Goal: Task Accomplishment & Management: Complete application form

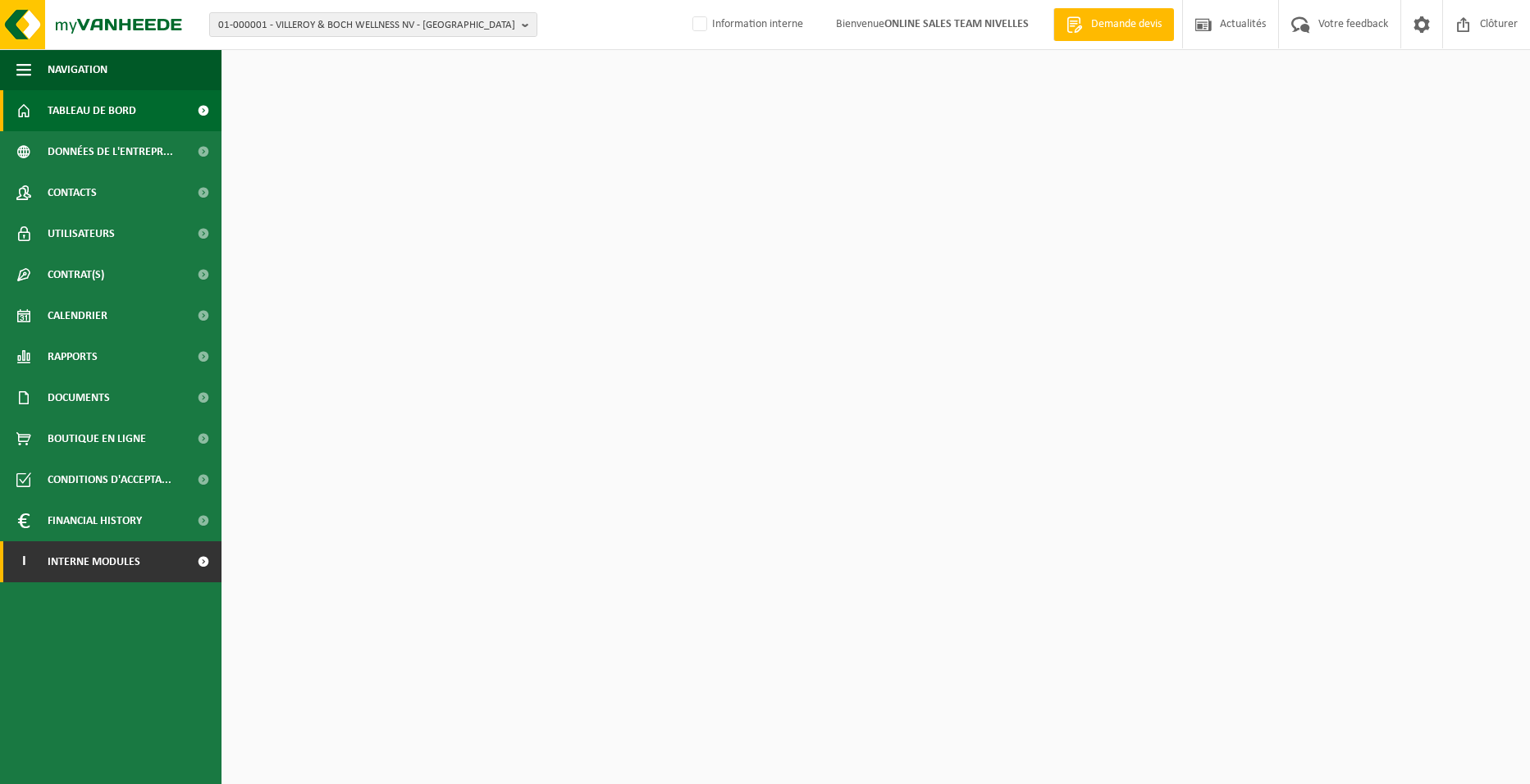
click at [97, 559] on span "Interne modules" at bounding box center [93, 562] width 92 height 41
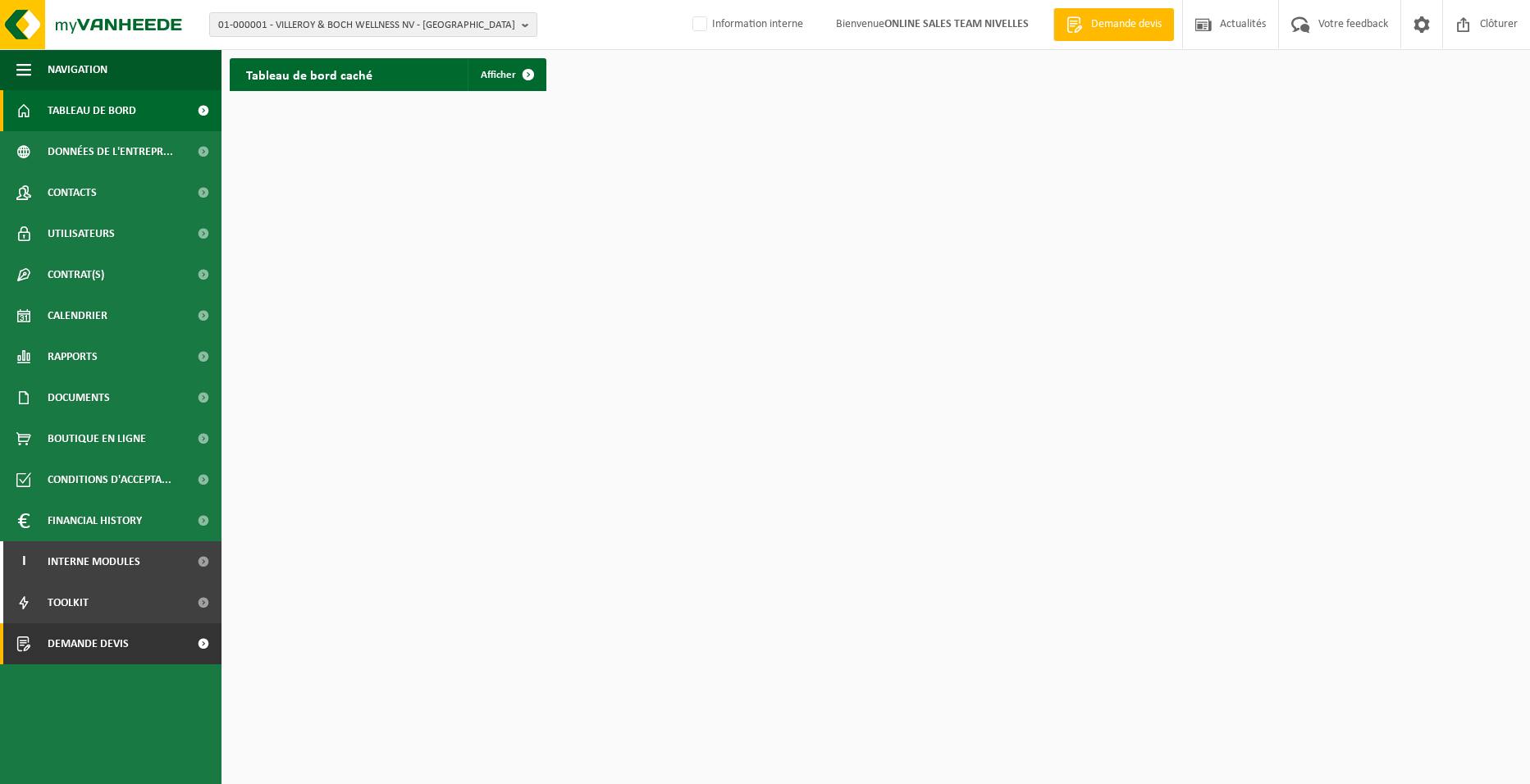
click at [112, 642] on span "Demande devis" at bounding box center [88, 643] width 81 height 41
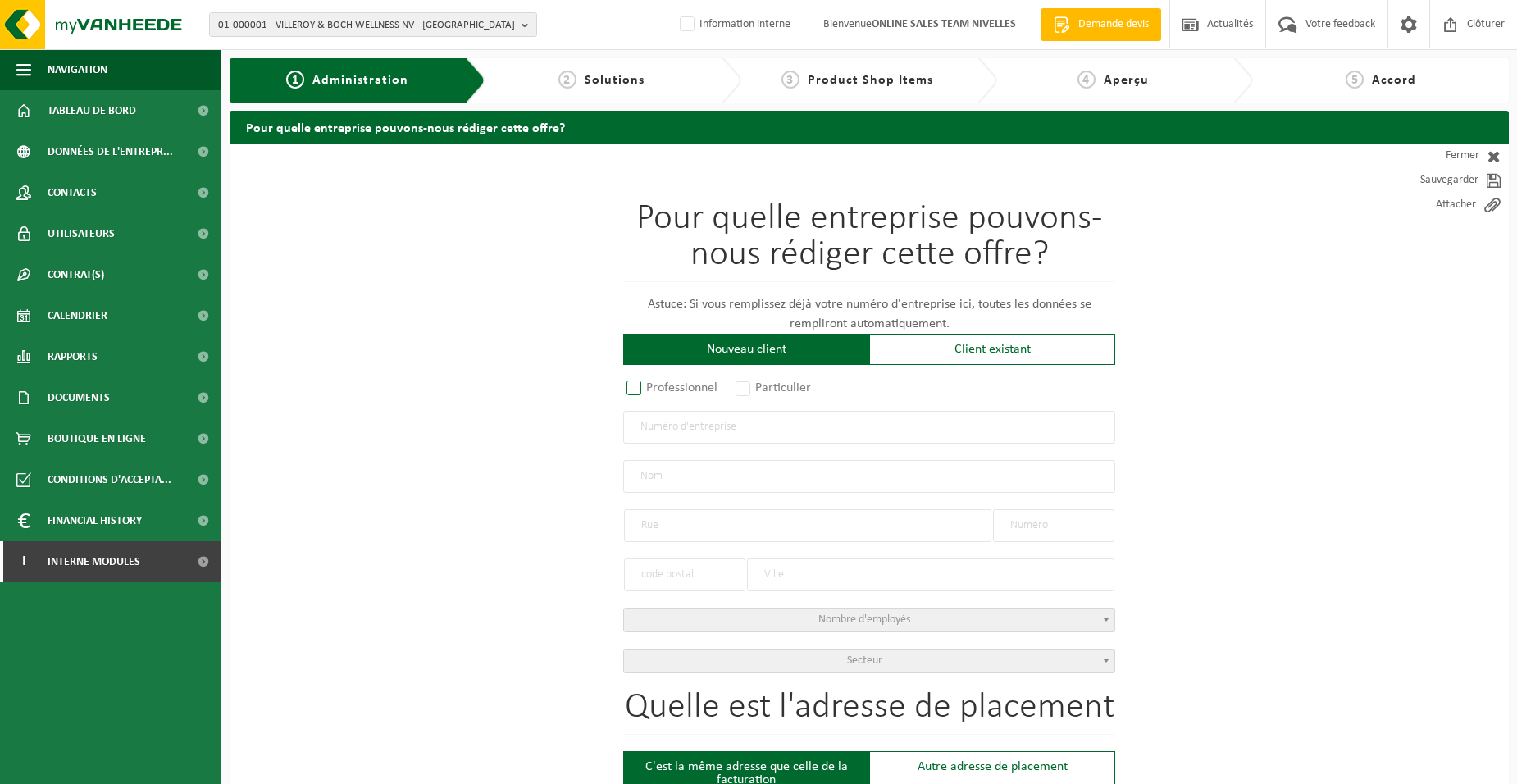
click at [696, 391] on label "Professionnel" at bounding box center [672, 388] width 99 height 23
click at [661, 391] on input "Professionnel" at bounding box center [655, 388] width 11 height 11
radio input "true"
click at [715, 419] on input "text" at bounding box center [869, 428] width 492 height 33
type input "0548606264"
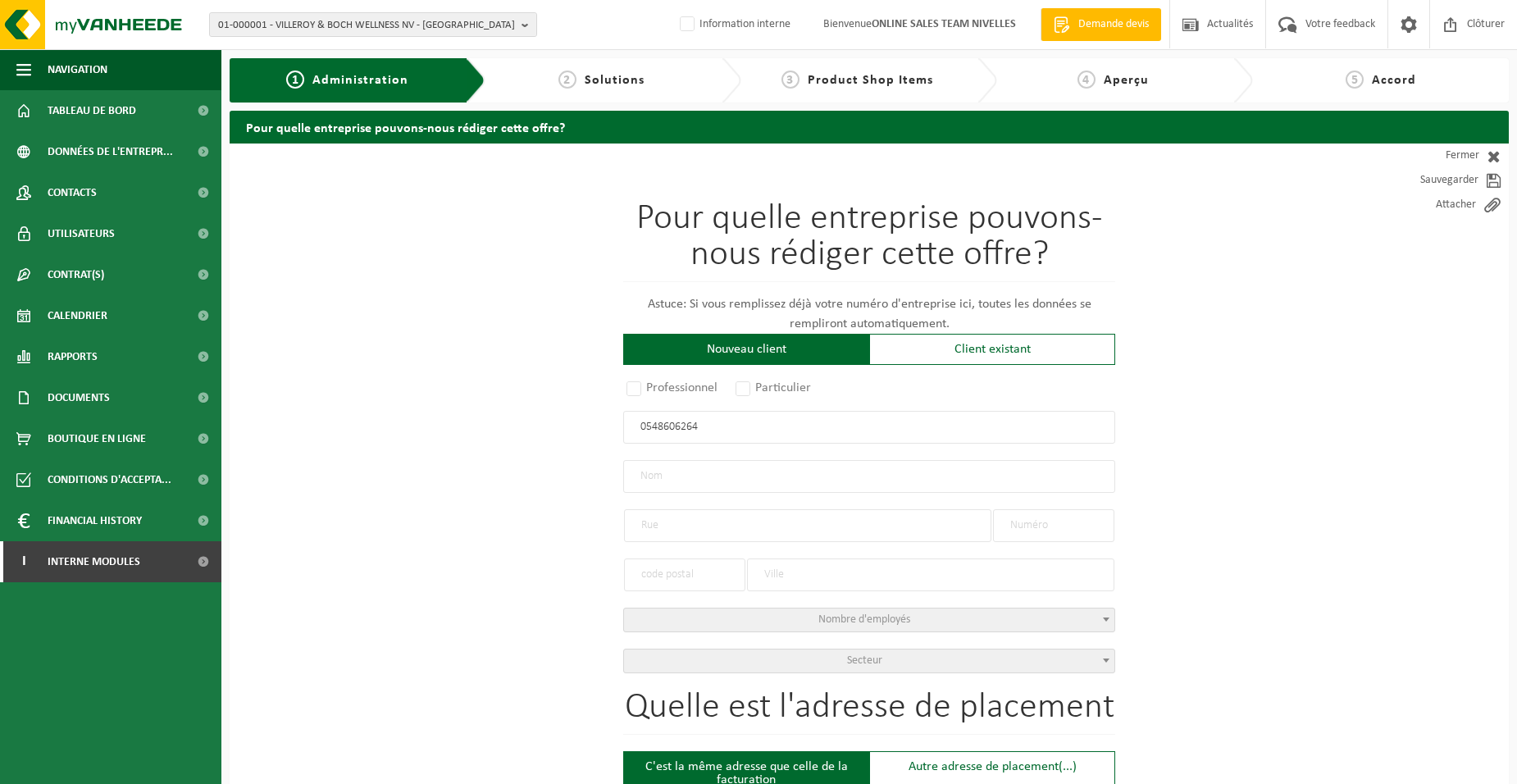
radio input "false"
select select
type input "[PERSON_NAME]"
type input "RUE [PERSON_NAME](FLG)"
type input "9"
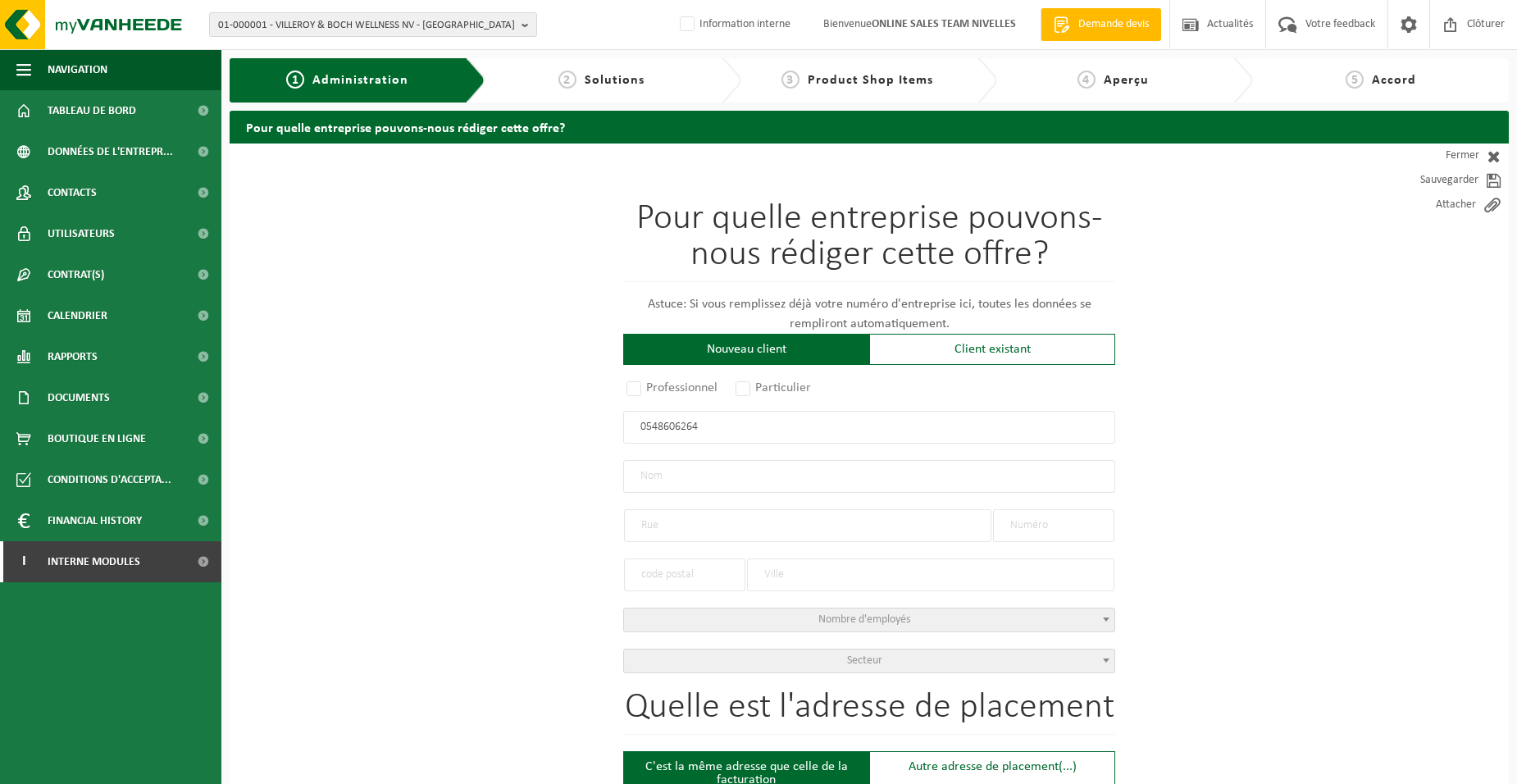
type input "6210"
type input "LES BONS VILLERS"
type input "2091339596"
radio input "true"
select select "93294"
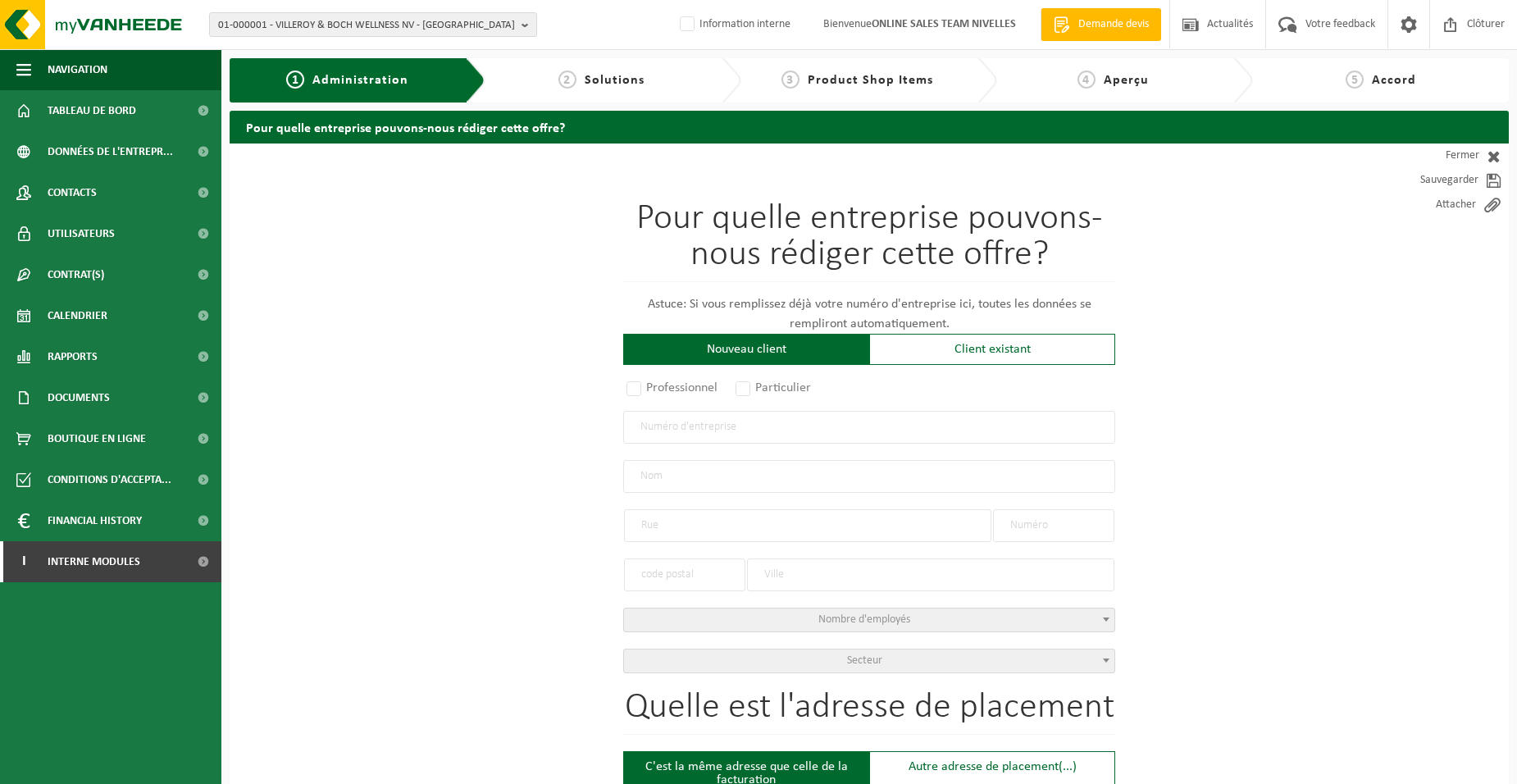
type input "0548.606.264"
type input "[PERSON_NAME]"
type input "RUE [PERSON_NAME]"
type input "9"
type input "6210"
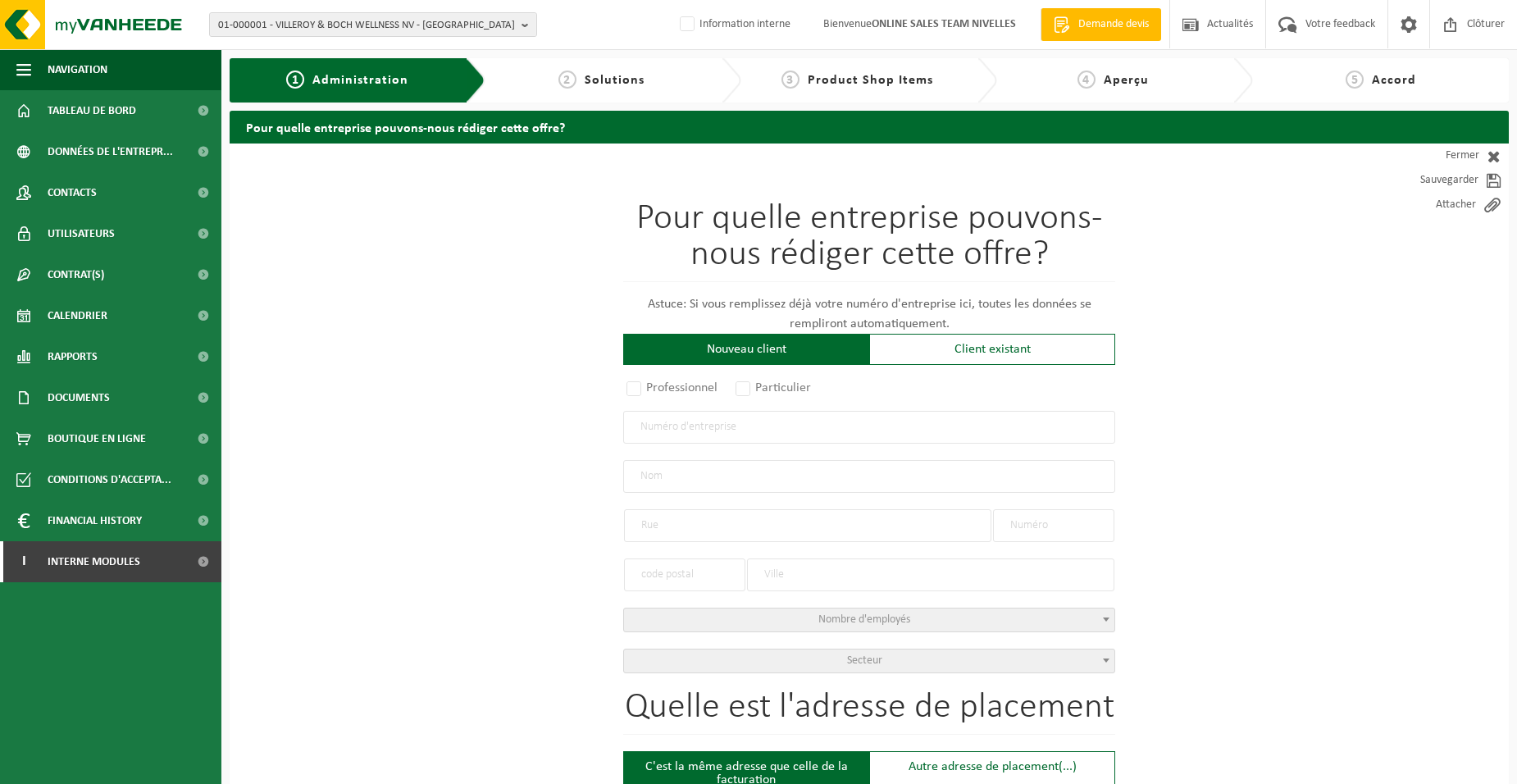
type input "LES BONS VILLERS"
type input "RUE [PERSON_NAME]"
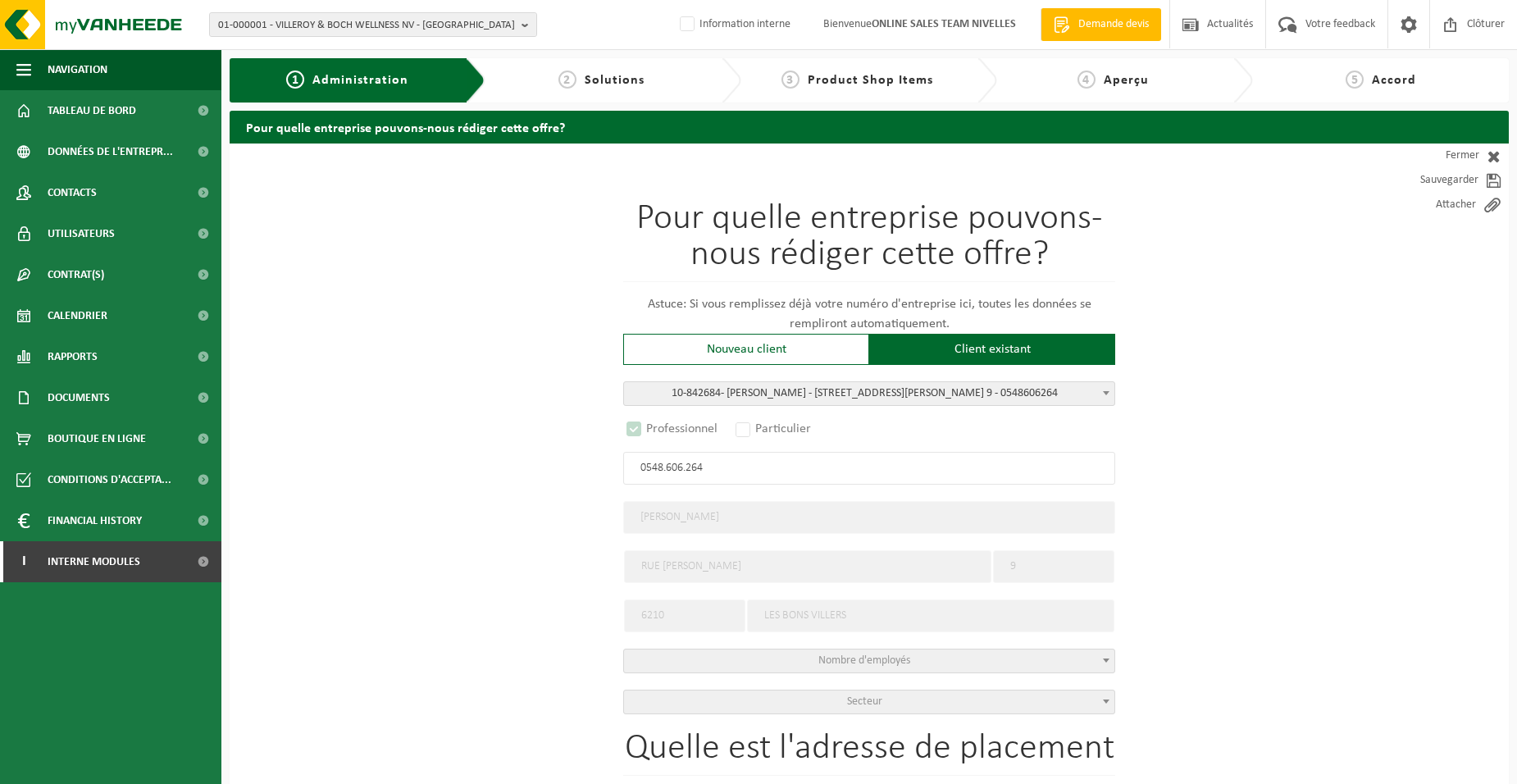
select select "D"
type input "0548.606.264"
click at [1107, 393] on b at bounding box center [1106, 393] width 7 height 4
drag, startPoint x: 670, startPoint y: 390, endPoint x: 472, endPoint y: 460, distance: 210.0
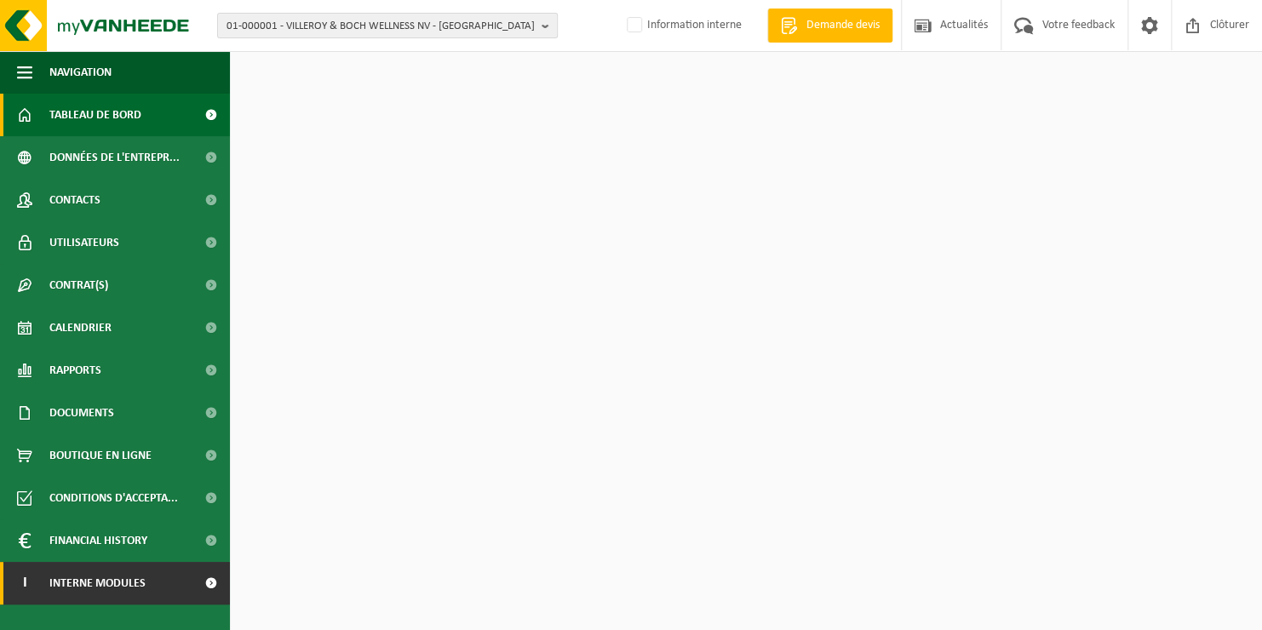
click at [106, 574] on span "Interne modules" at bounding box center [97, 583] width 96 height 43
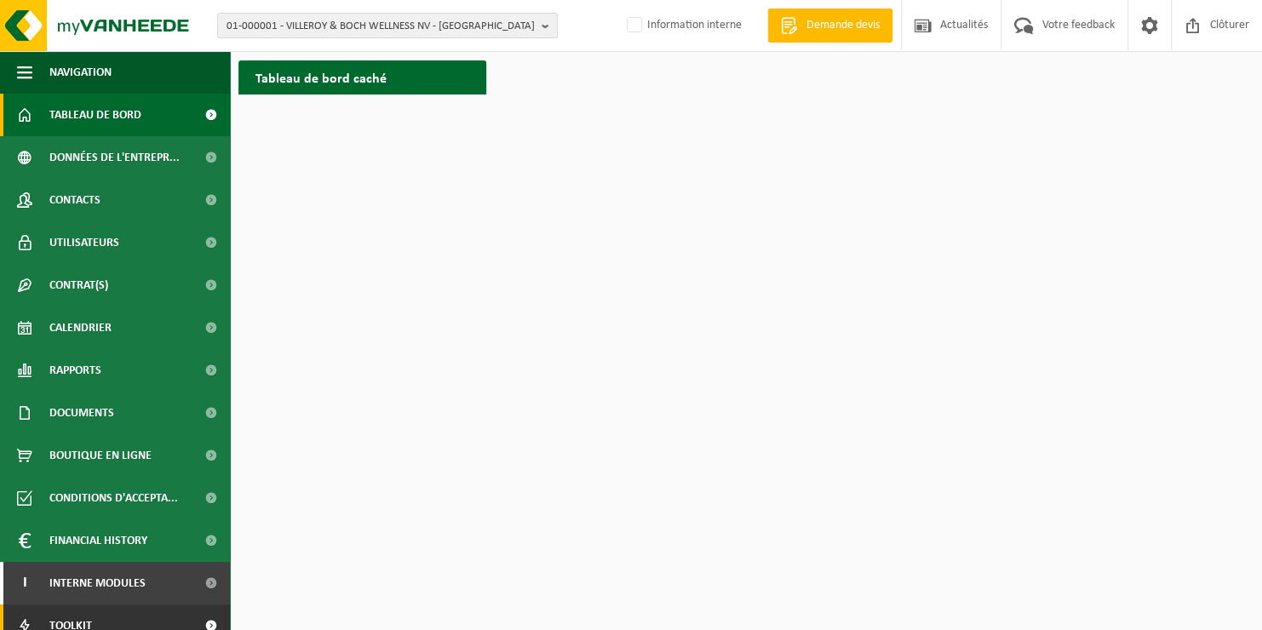
scroll to position [60, 0]
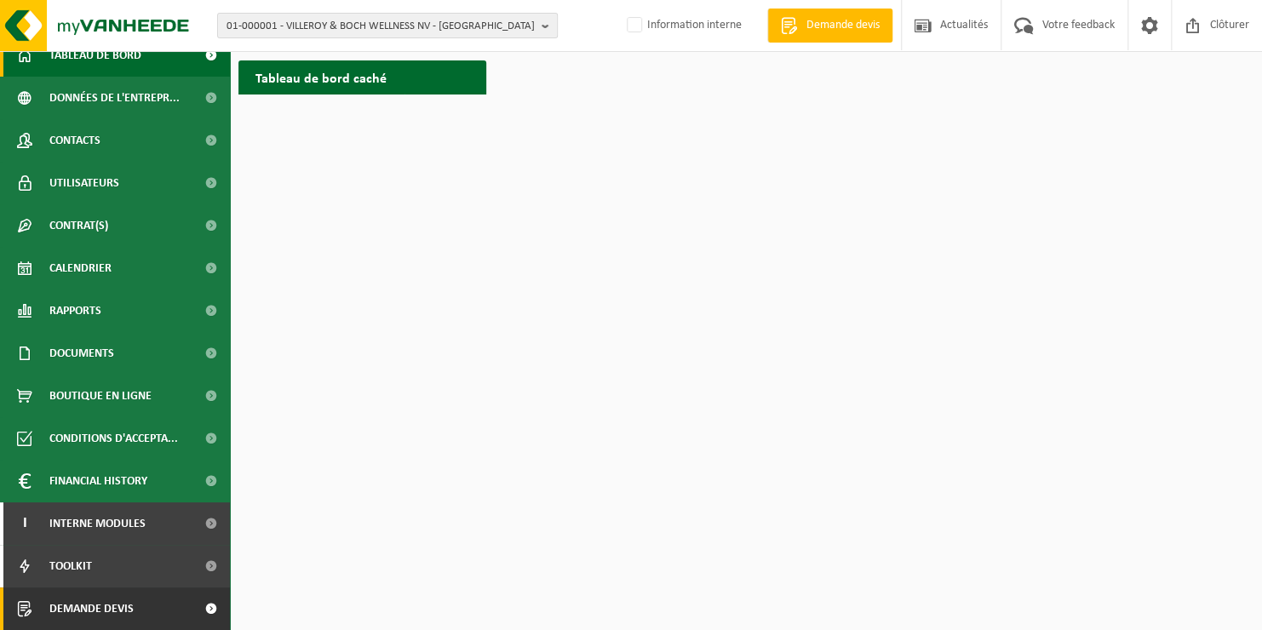
click at [137, 600] on link "Demande devis" at bounding box center [115, 608] width 230 height 43
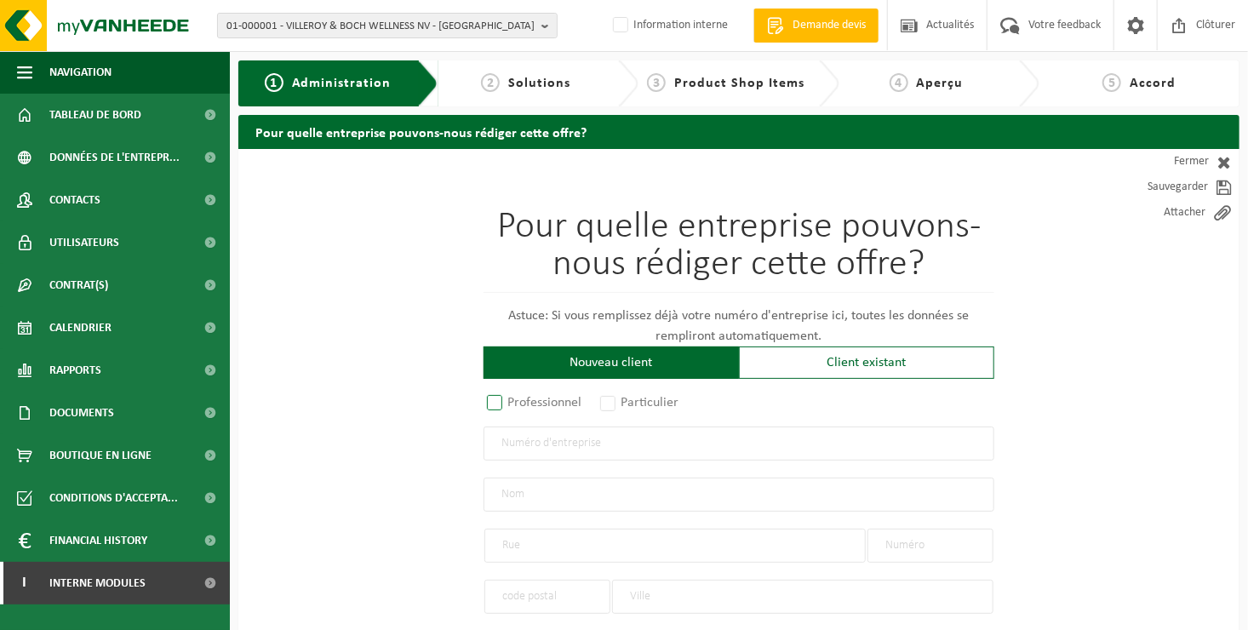
click at [564, 406] on label "Professionnel" at bounding box center [535, 403] width 103 height 24
click at [523, 406] on input "Professionnel" at bounding box center [517, 403] width 11 height 11
radio input "true"
click at [565, 444] on input "text" at bounding box center [739, 444] width 511 height 34
type input "0548606264"
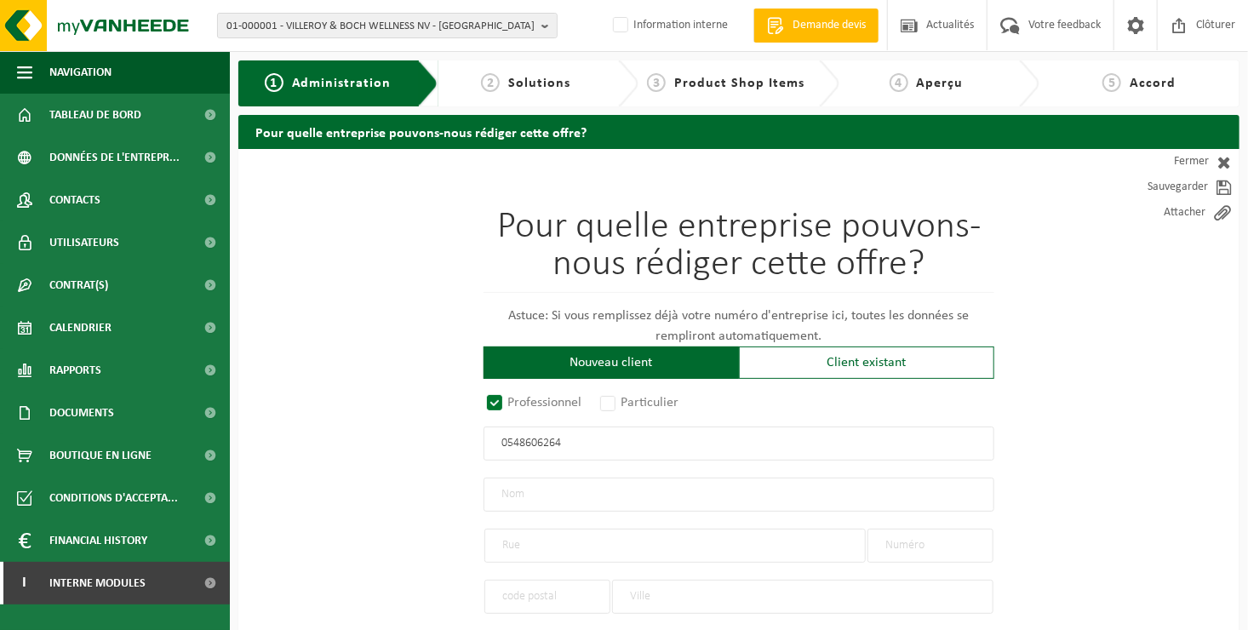
radio input "true"
radio input "false"
select select
type input "[PERSON_NAME]"
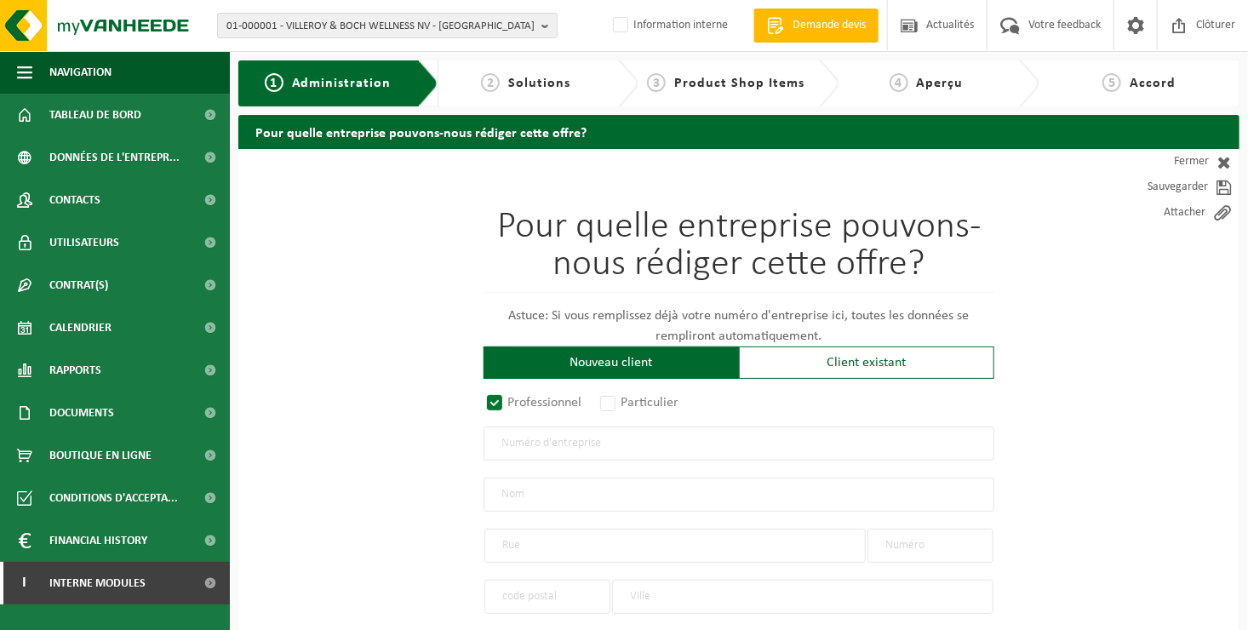
type input "RUE [PERSON_NAME](FLG)"
type input "9"
type input "6210"
type input "LES BONS VILLERS"
type input "2091339596"
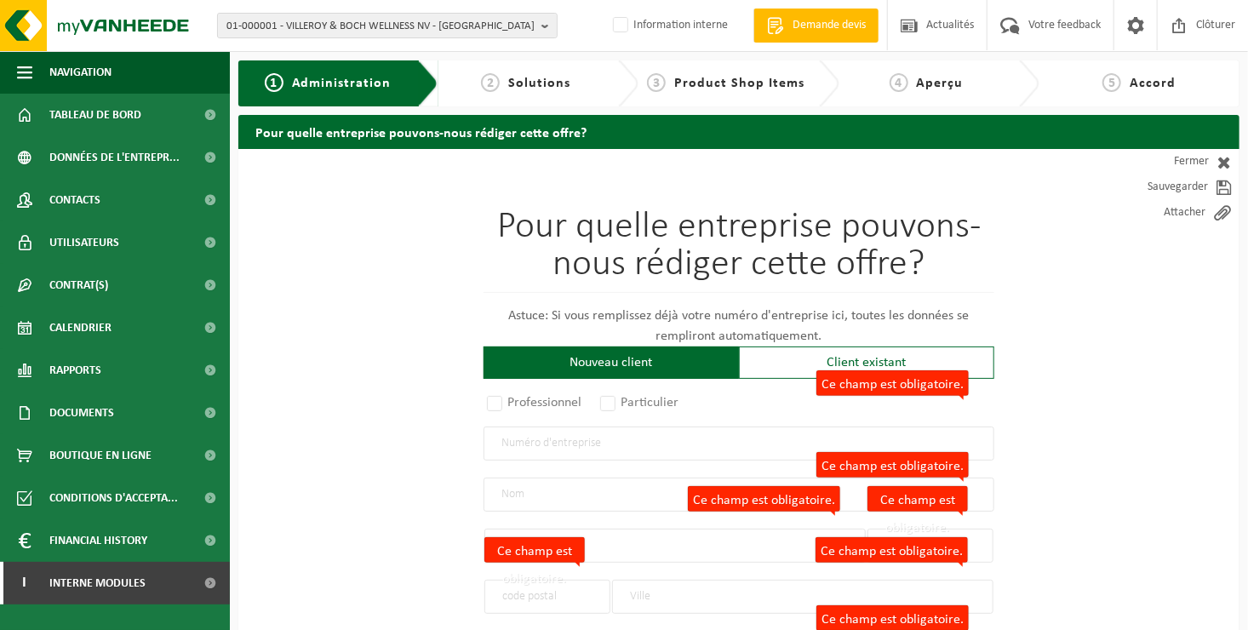
radio input "true"
select select "93294"
type input "0548.606.264"
type input "[PERSON_NAME]"
type input "RUE [PERSON_NAME]"
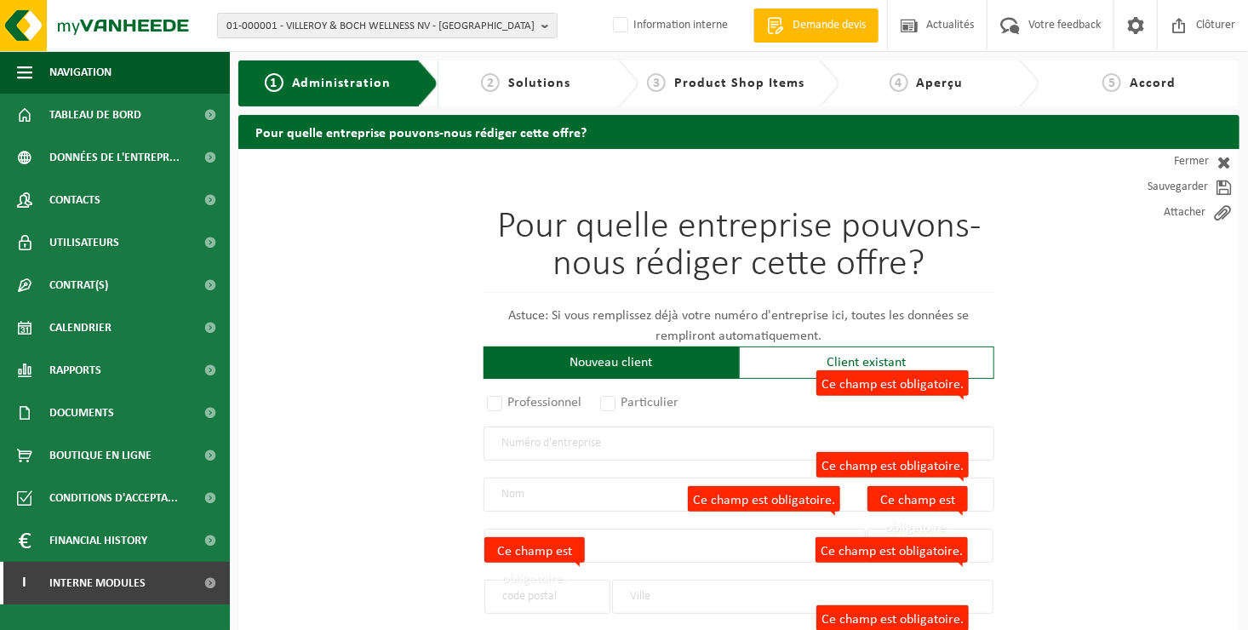
type input "9"
type input "6210"
type input "LES BONS VILLERS"
type input "RUE [PERSON_NAME]"
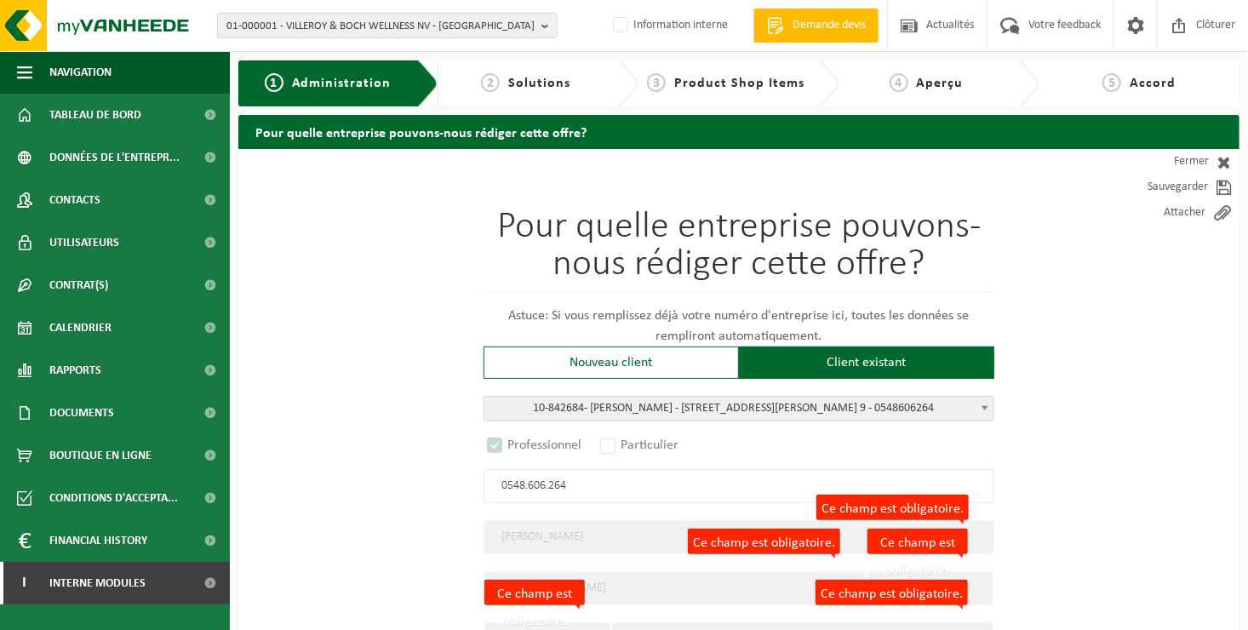
select select "D"
click at [1229, 156] on span at bounding box center [1220, 161] width 22 height 17
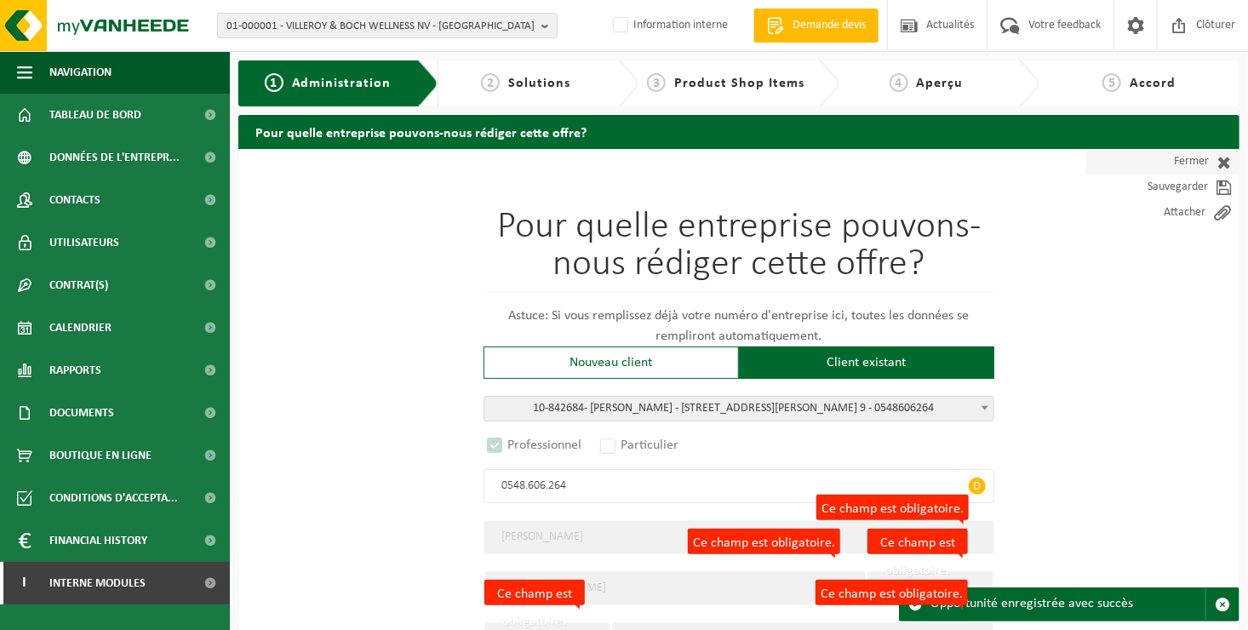
click at [1225, 163] on span at bounding box center [1220, 161] width 22 height 17
